Goal: Information Seeking & Learning: Learn about a topic

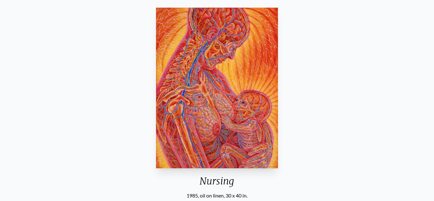
scroll to position [76, 0]
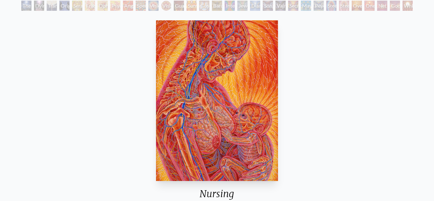
click at [171, 194] on div "Nursing" at bounding box center [216, 196] width 127 height 17
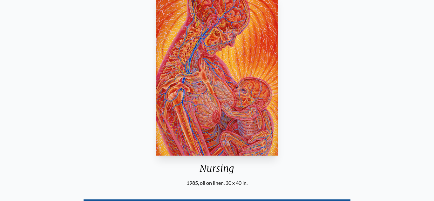
scroll to position [114, 0]
